Goal: Transaction & Acquisition: Obtain resource

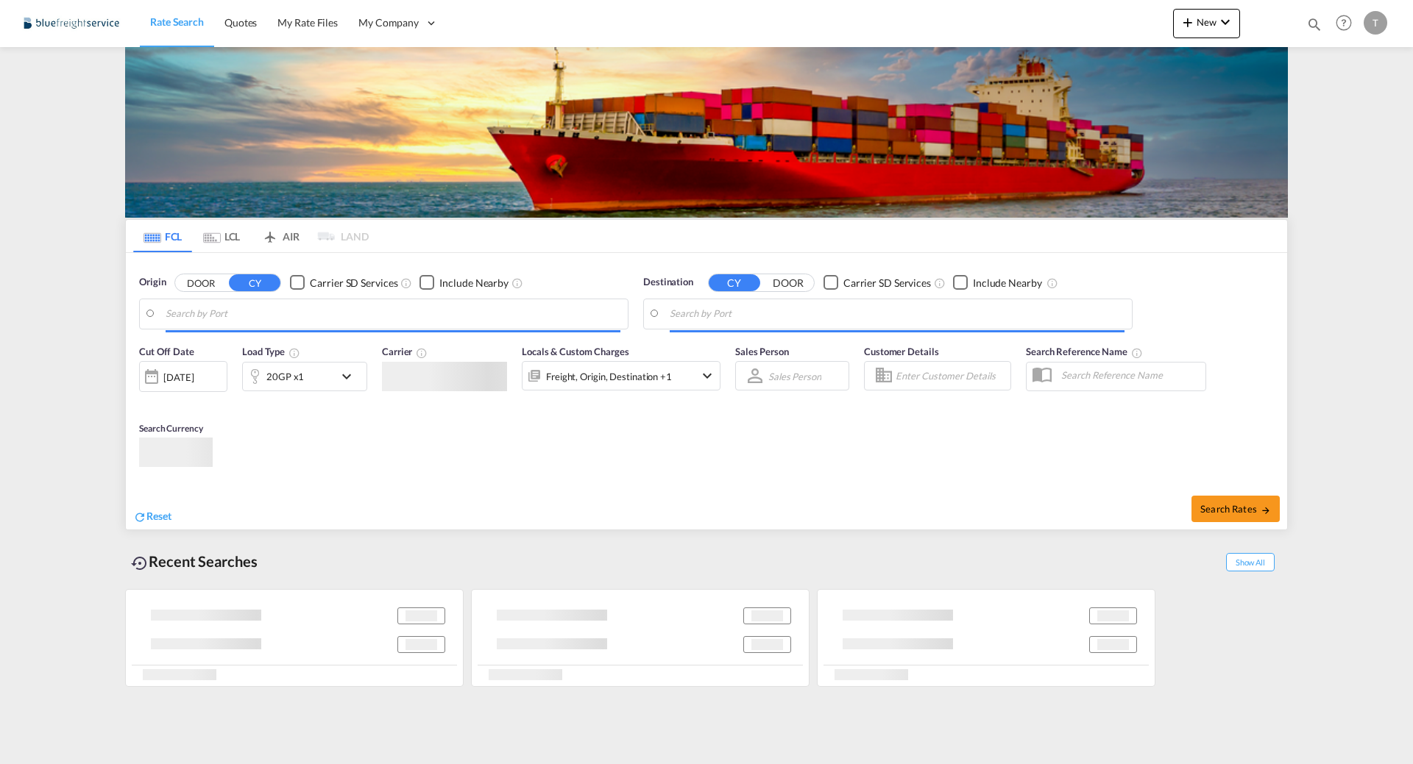
type input "[GEOGRAPHIC_DATA], DEBRV"
type input "[GEOGRAPHIC_DATA], [GEOGRAPHIC_DATA], USHOU"
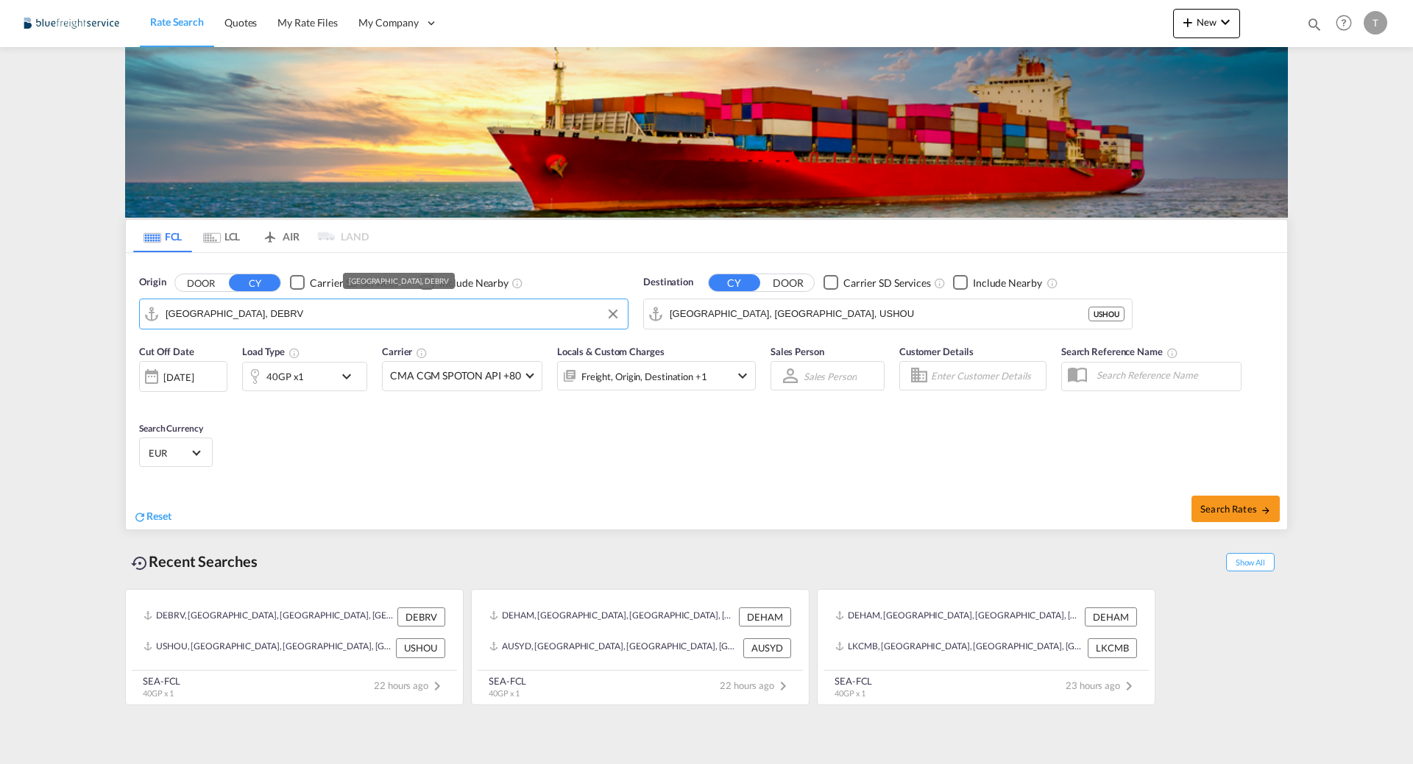
click at [284, 309] on input "[GEOGRAPHIC_DATA], DEBRV" at bounding box center [393, 314] width 455 height 22
click at [310, 358] on div "[GEOGRAPHIC_DATA] [GEOGRAPHIC_DATA] DEHAM" at bounding box center [280, 355] width 280 height 44
type input "[GEOGRAPHIC_DATA], [GEOGRAPHIC_DATA]"
click at [805, 316] on input "[GEOGRAPHIC_DATA], [GEOGRAPHIC_DATA], USHOU" at bounding box center [897, 314] width 455 height 22
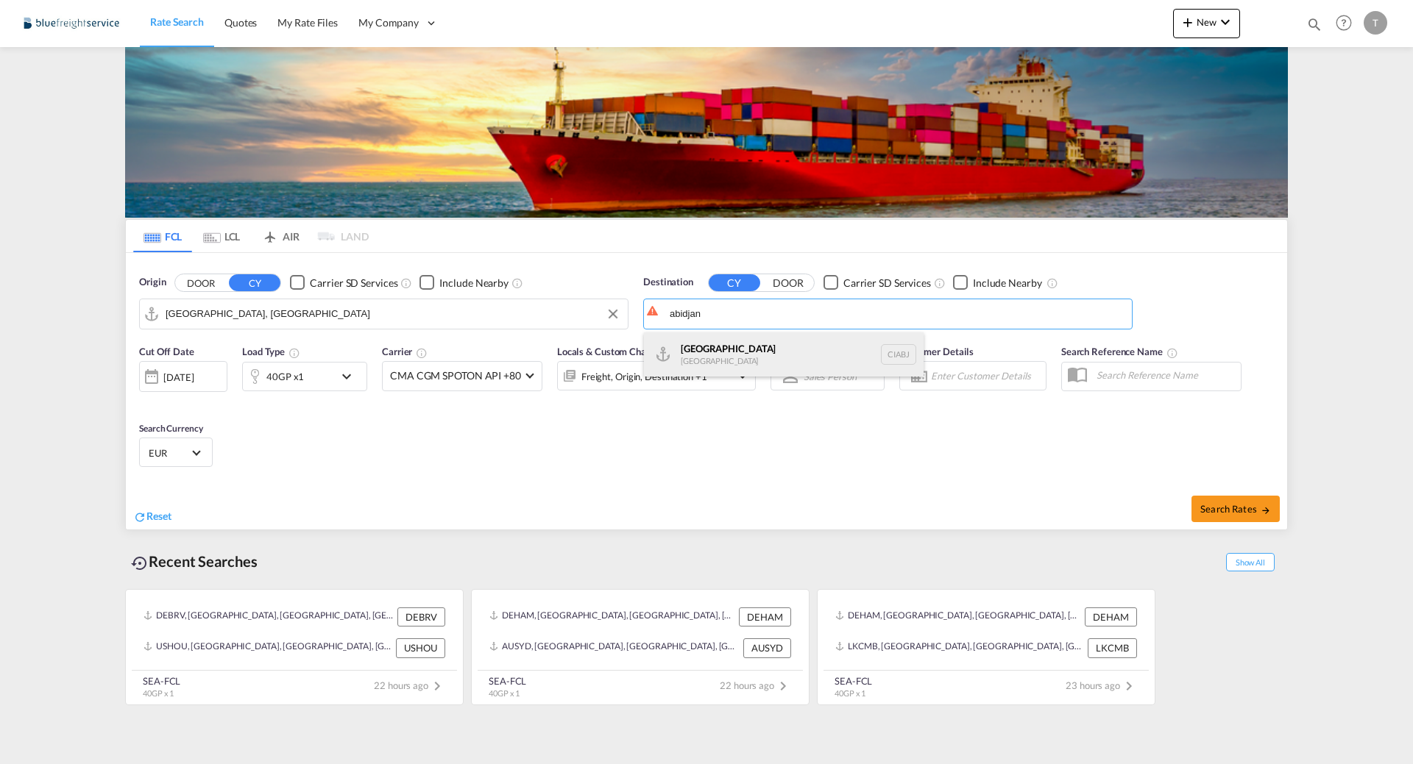
click at [796, 360] on div "Abidjan [GEOGRAPHIC_DATA] CIABJ" at bounding box center [784, 355] width 280 height 44
type input "[GEOGRAPHIC_DATA], CIABJ"
click at [1249, 503] on span "Search Rates" at bounding box center [1235, 509] width 71 height 12
type input "DEHAM to CIABJ / [DATE]"
